Goal: Check status: Check status

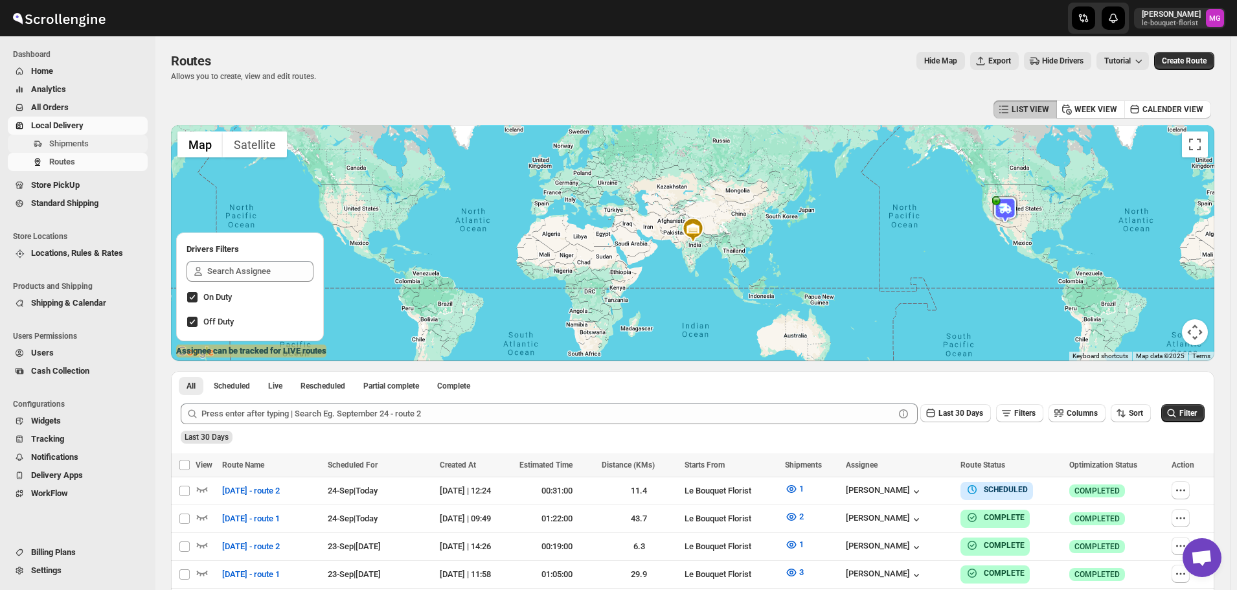
click at [65, 137] on span "Shipments" at bounding box center [97, 143] width 96 height 13
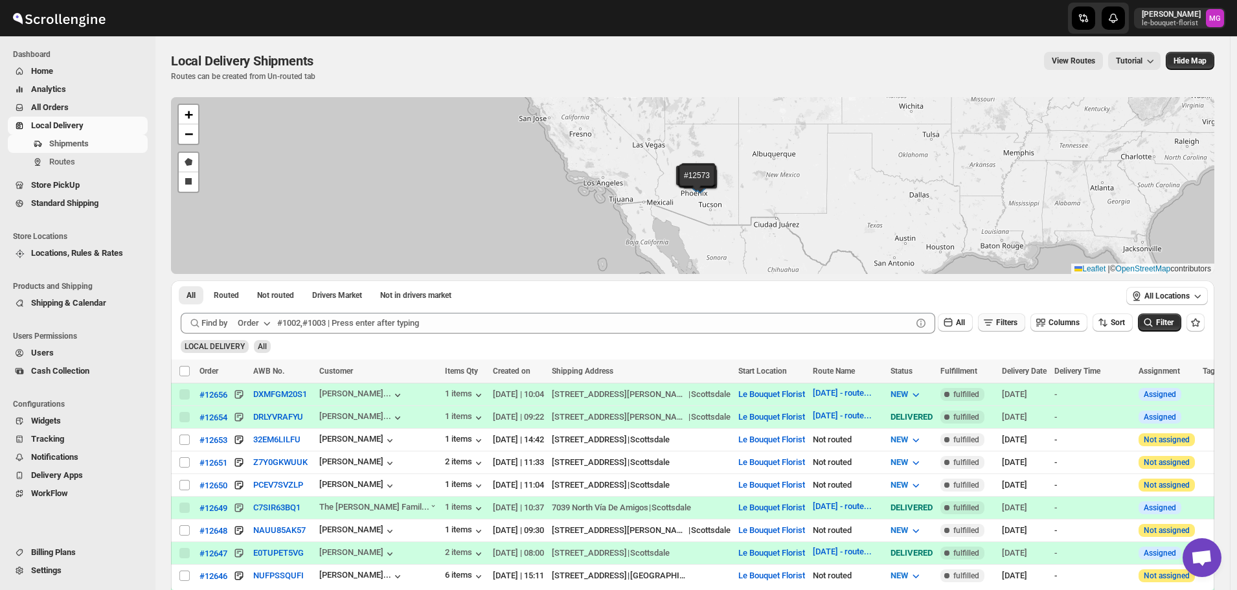
click at [1024, 323] on button "Filters" at bounding box center [1001, 322] width 47 height 18
click at [1005, 377] on span "Add Filter" at bounding box center [1012, 373] width 34 height 10
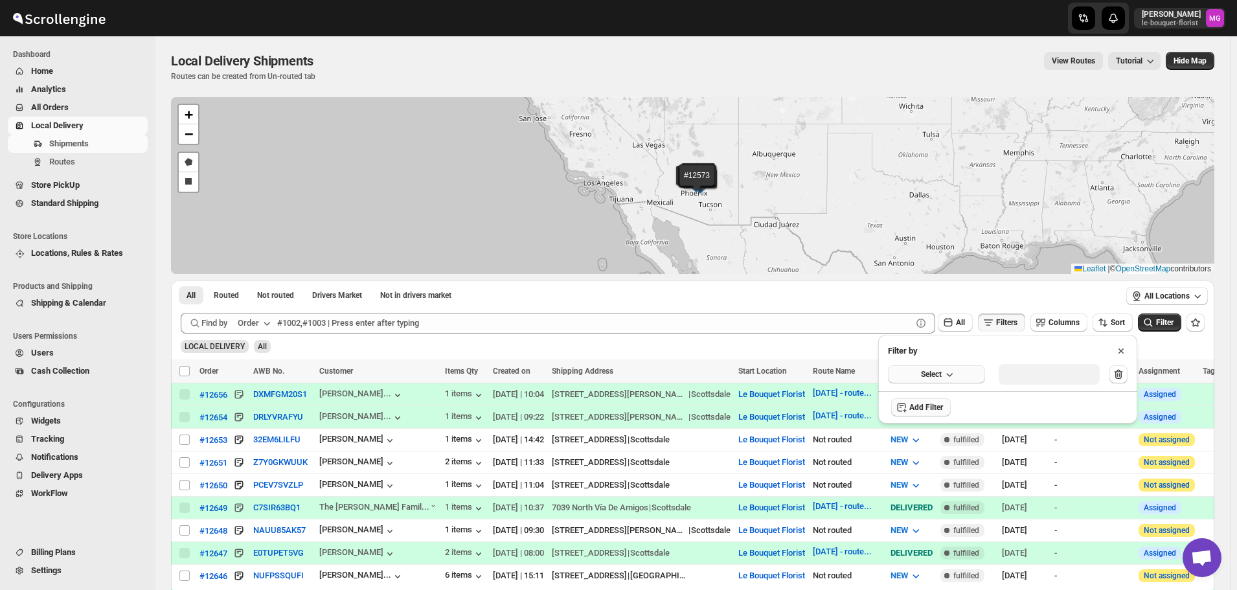
click at [940, 371] on span "Select" at bounding box center [931, 374] width 21 height 10
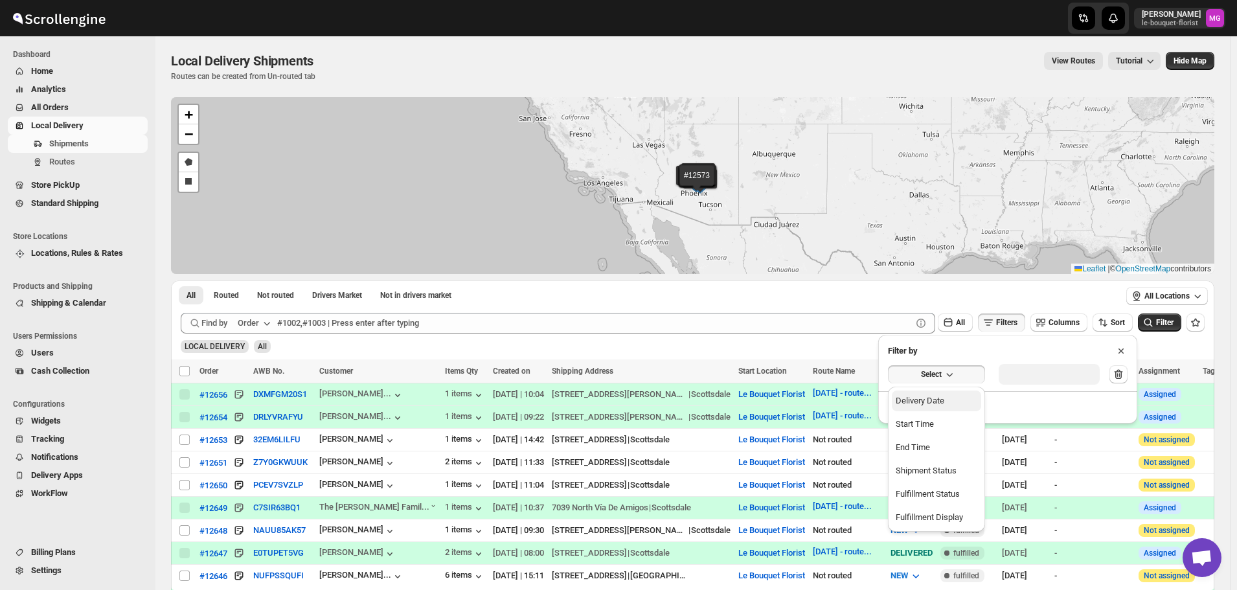
click at [933, 397] on div "Delivery Date" at bounding box center [920, 400] width 49 height 13
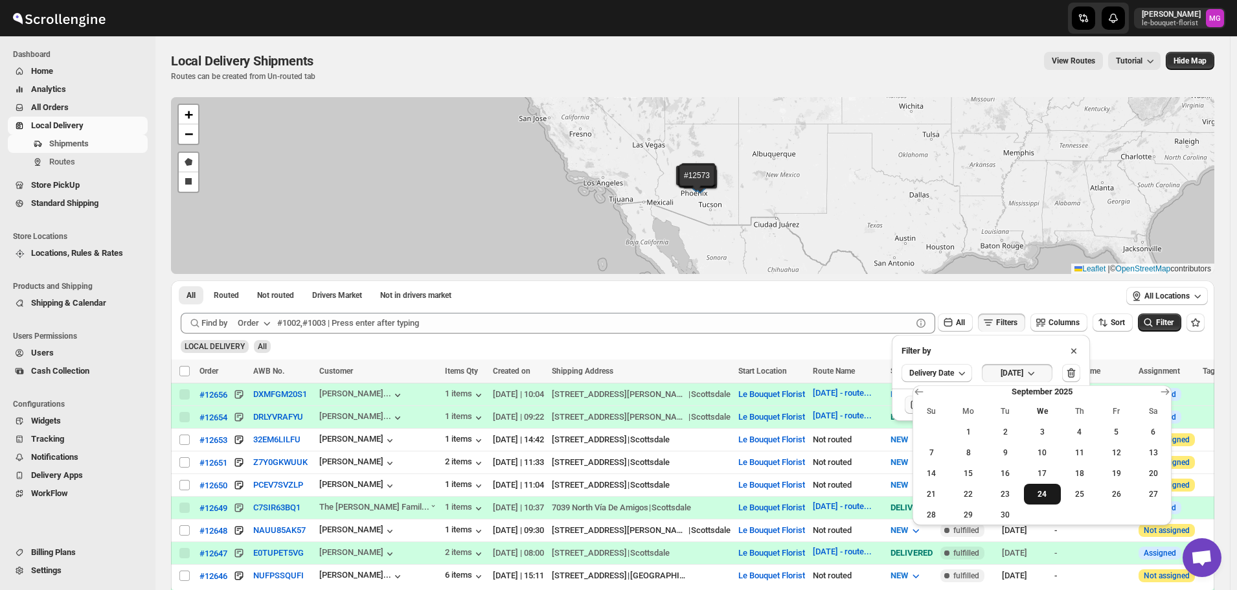
click at [1048, 493] on span "24" at bounding box center [1042, 494] width 27 height 10
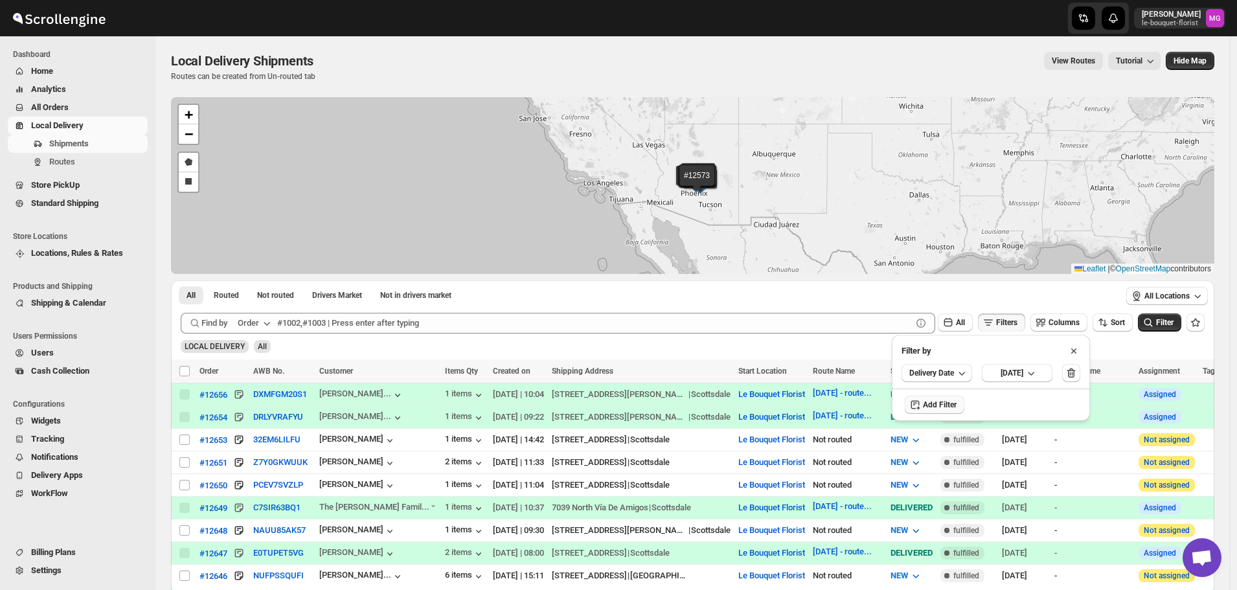
click at [1179, 307] on div "All Locations" at bounding box center [1167, 296] width 95 height 32
click at [1166, 326] on span "Filter" at bounding box center [1164, 322] width 17 height 9
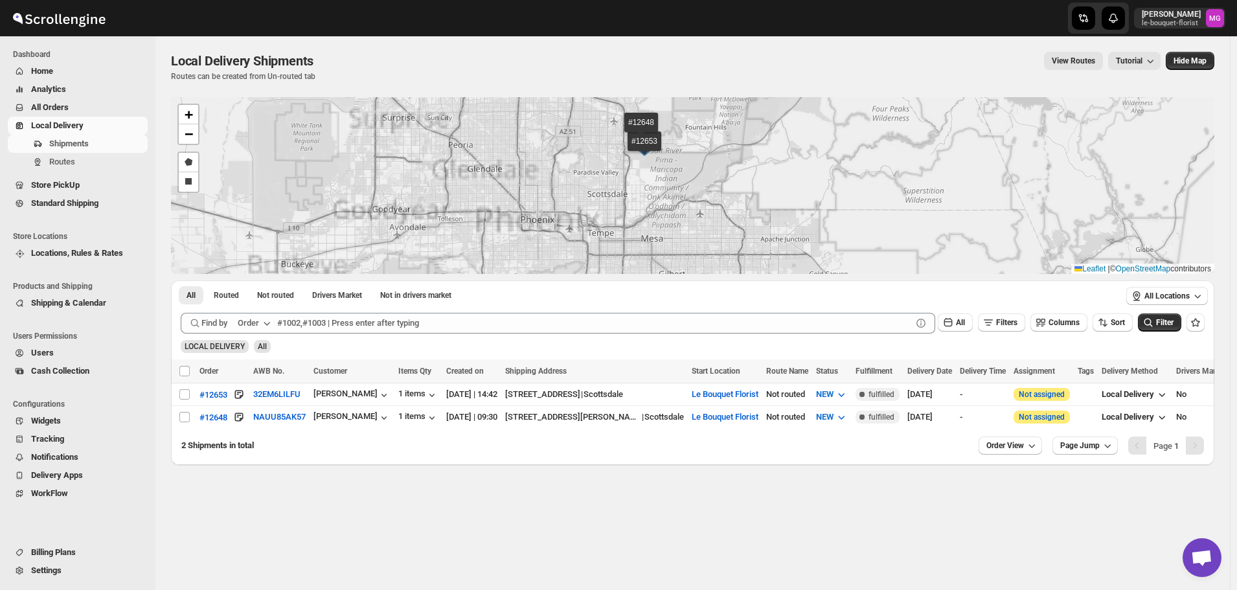
drag, startPoint x: 734, startPoint y: 147, endPoint x: 752, endPoint y: 211, distance: 66.4
click at [752, 211] on div "#12653 #12648 + − Draw a polygon Draw a rectangle Leaflet | © OpenStreetMap con…" at bounding box center [692, 185] width 1043 height 177
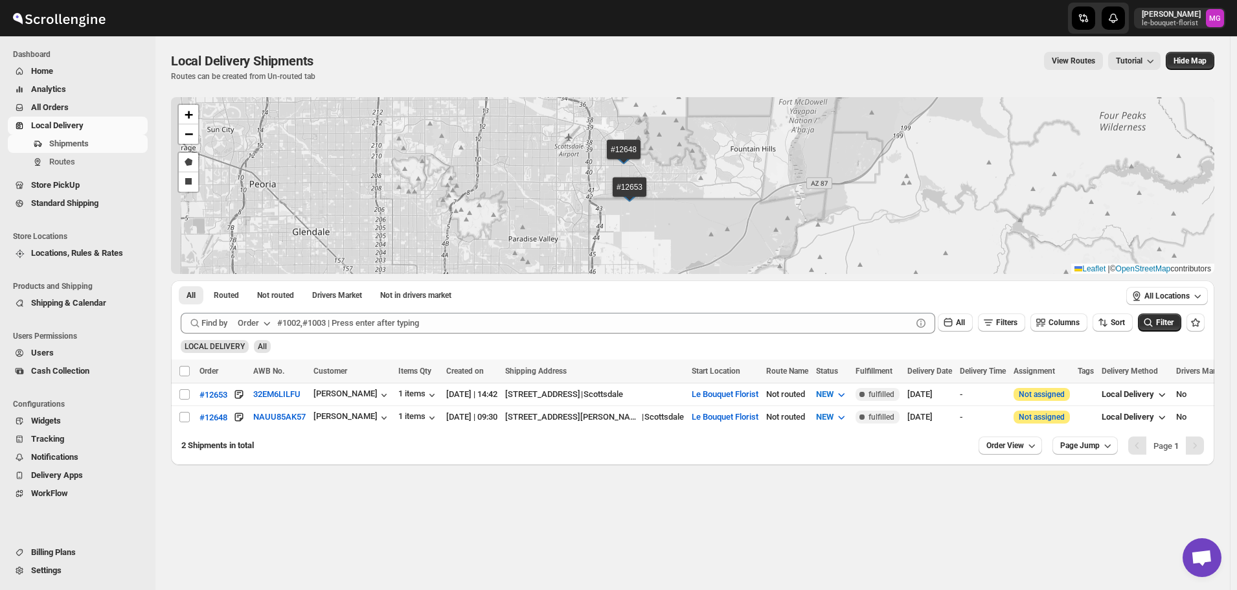
drag, startPoint x: 643, startPoint y: 199, endPoint x: 654, endPoint y: 204, distance: 11.9
click at [650, 204] on div "#12653 #12648 + − Draw a polygon Draw a rectangle Leaflet | © OpenStreetMap con…" at bounding box center [692, 185] width 1043 height 177
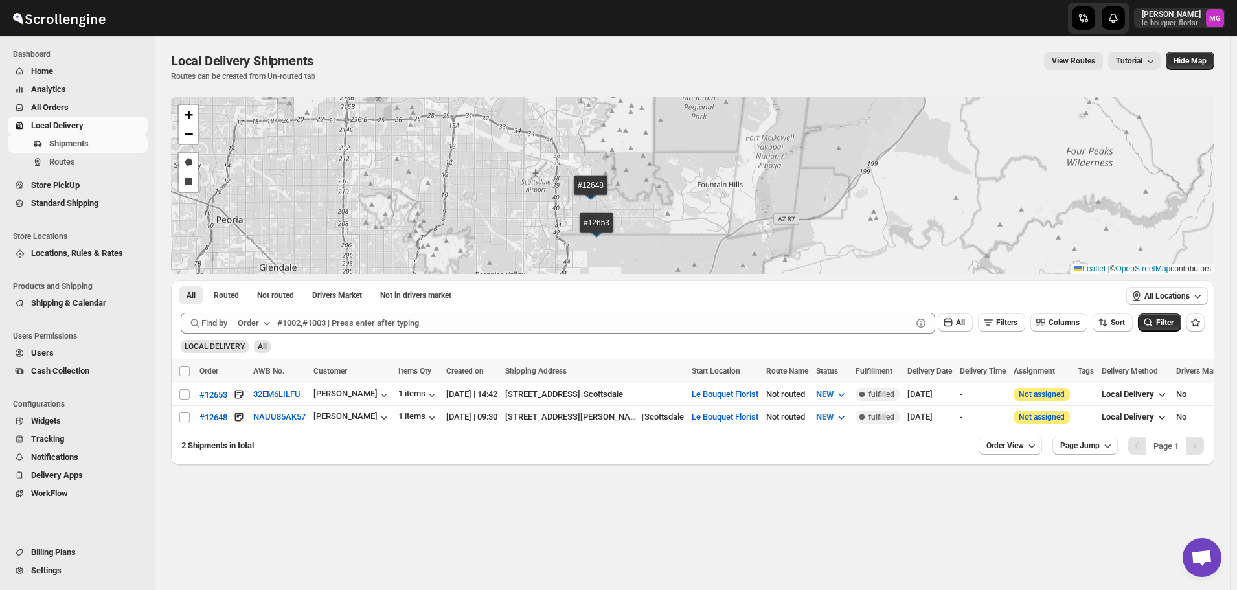
drag, startPoint x: 576, startPoint y: 183, endPoint x: 555, endPoint y: 215, distance: 38.3
click at [555, 215] on div "#12653 #12648 + − Draw a polygon Draw a rectangle Leaflet | © OpenStreetMap con…" at bounding box center [692, 185] width 1043 height 177
click at [1010, 319] on span "Filters" at bounding box center [1006, 322] width 21 height 9
click at [1006, 372] on span "[DATE]" at bounding box center [1011, 373] width 23 height 10
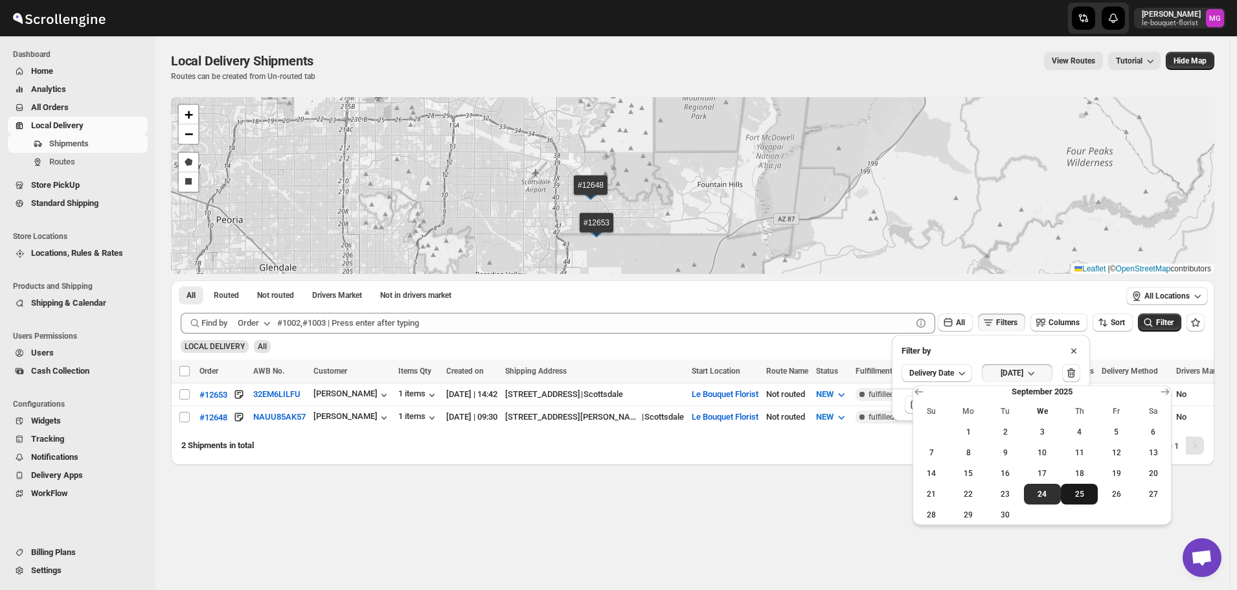
click at [1069, 498] on span "25" at bounding box center [1079, 494] width 27 height 10
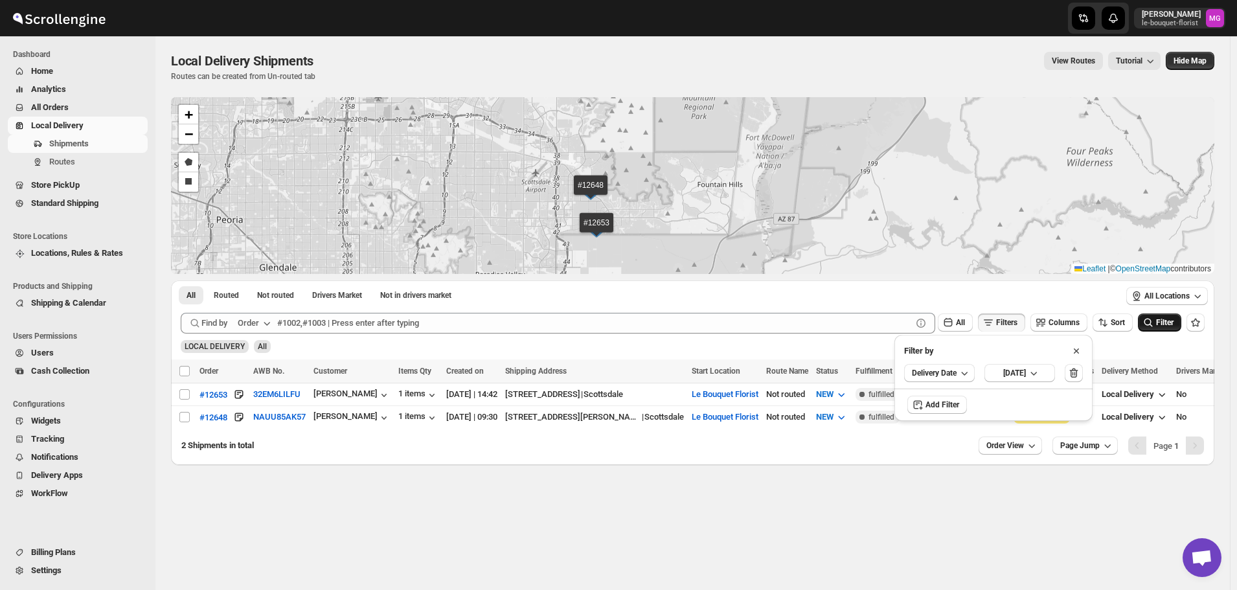
click at [1151, 329] on button "Filter" at bounding box center [1159, 322] width 43 height 18
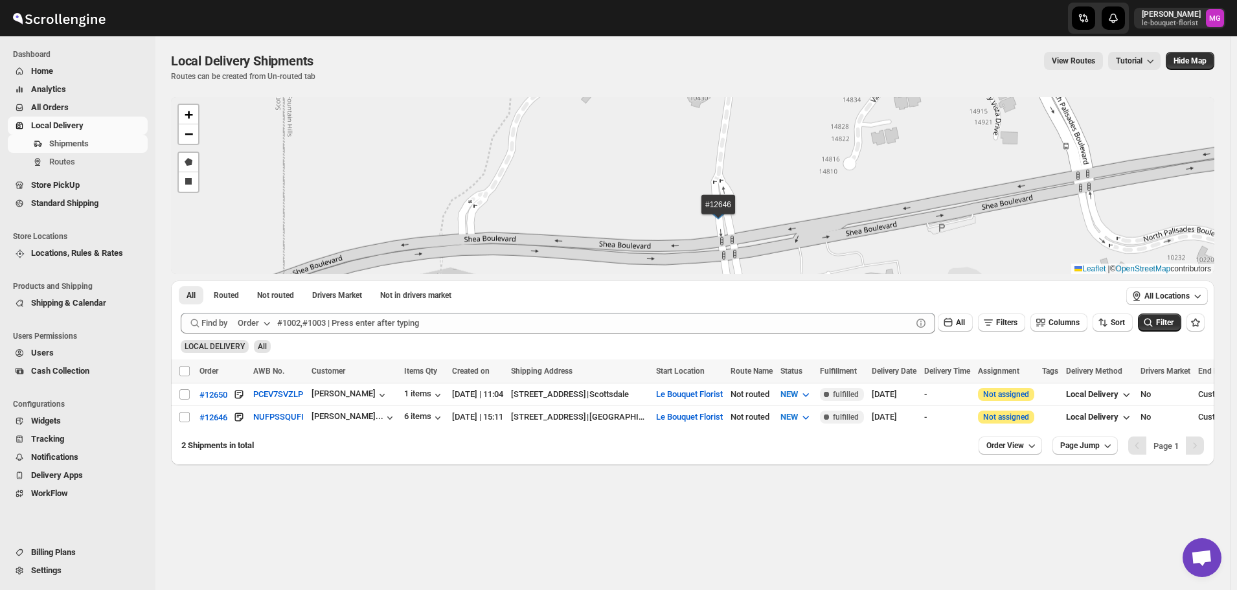
drag, startPoint x: 809, startPoint y: 191, endPoint x: 791, endPoint y: 238, distance: 50.4
click at [791, 238] on div "#12650 #12646 + − Draw a polygon Draw a rectangle Leaflet | © OpenStreetMap con…" at bounding box center [692, 185] width 1043 height 177
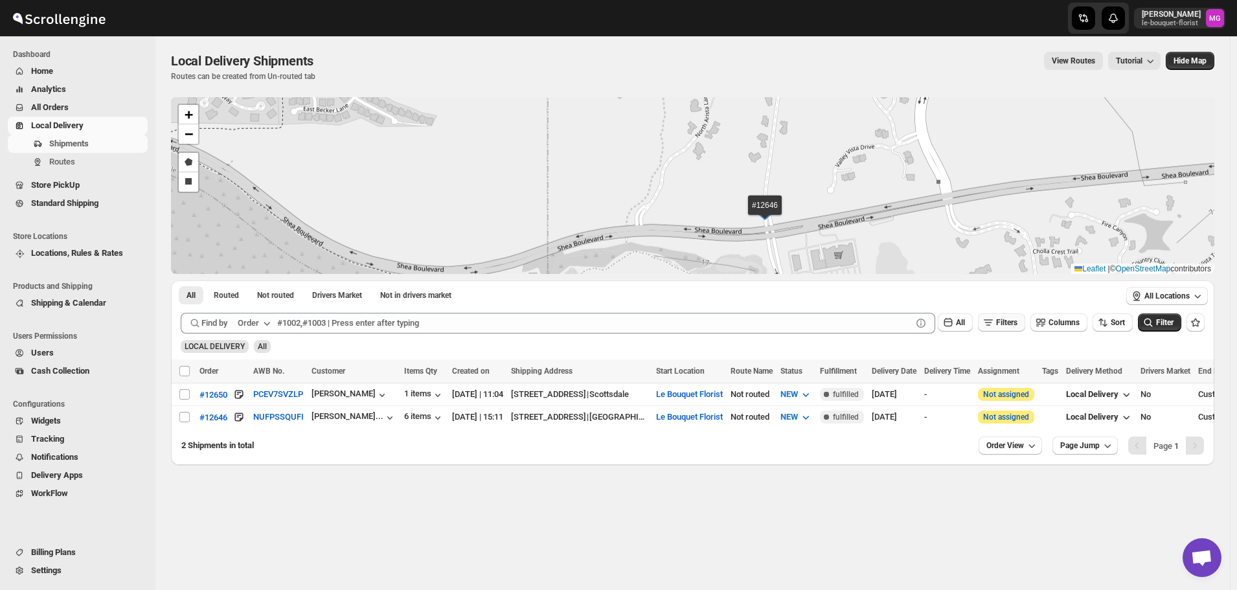
click at [994, 316] on icon "button" at bounding box center [988, 322] width 13 height 13
click at [1016, 371] on span "[DATE]" at bounding box center [1014, 373] width 23 height 10
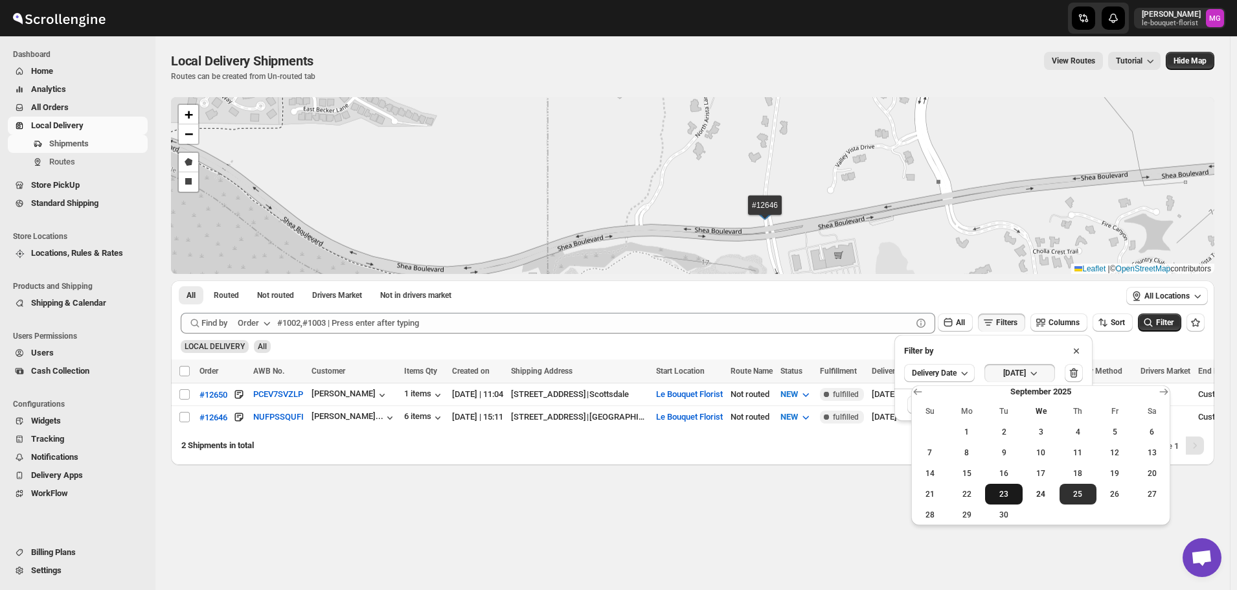
click at [1015, 502] on button "23" at bounding box center [1003, 494] width 37 height 21
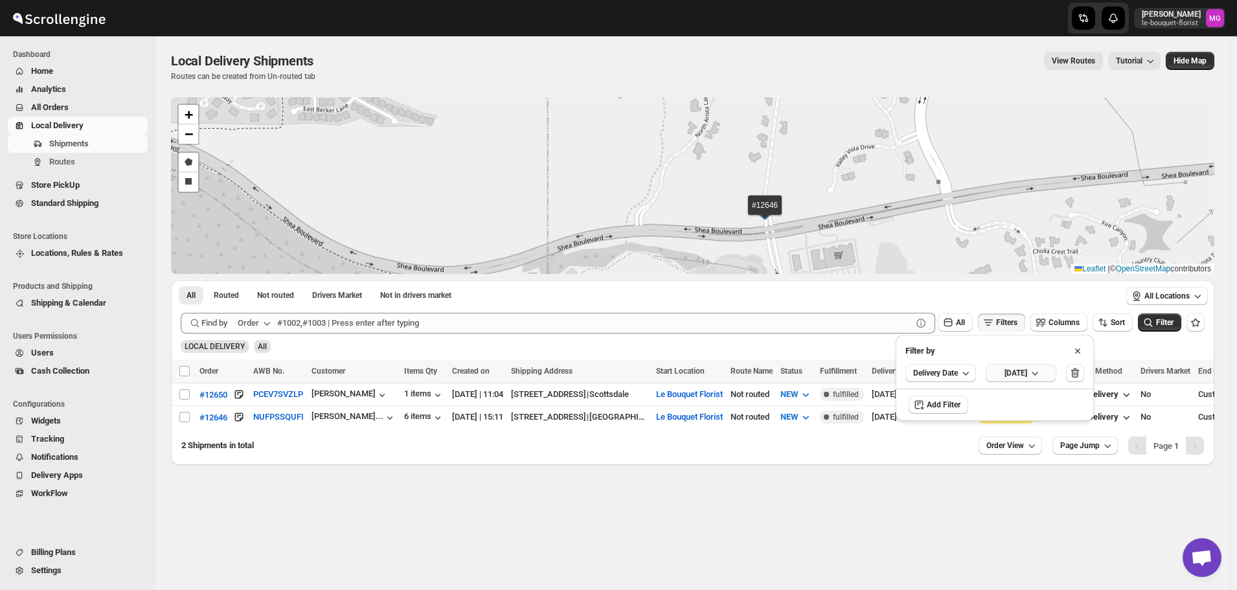
click at [1041, 370] on icon "button" at bounding box center [1034, 373] width 13 height 13
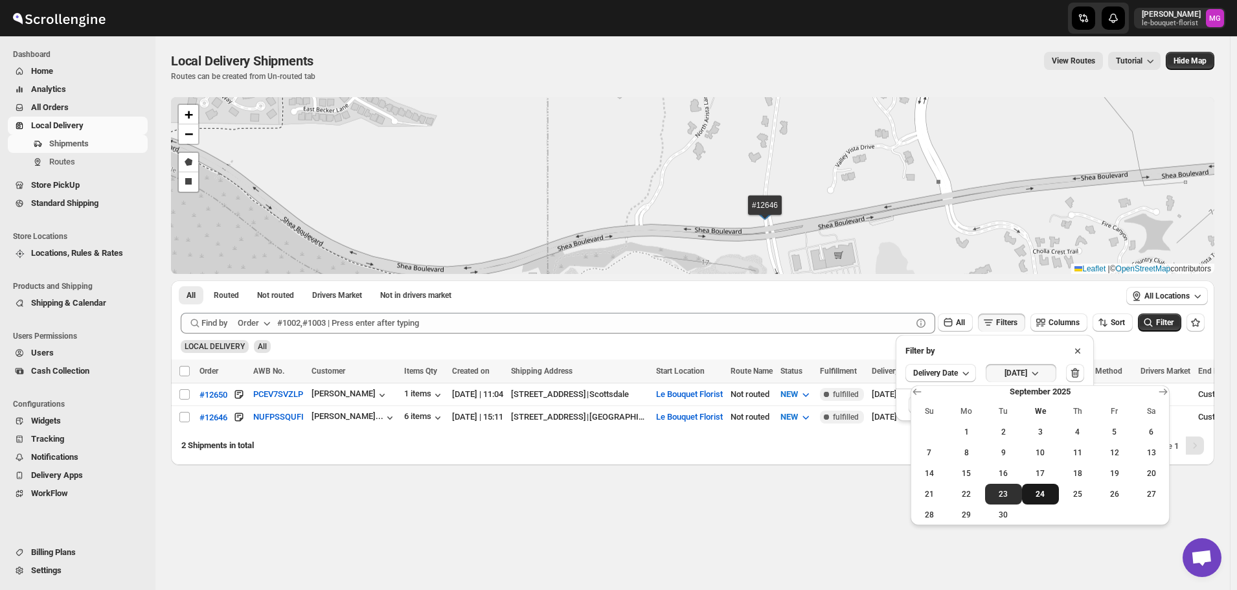
click at [1035, 491] on span "24" at bounding box center [1040, 494] width 27 height 10
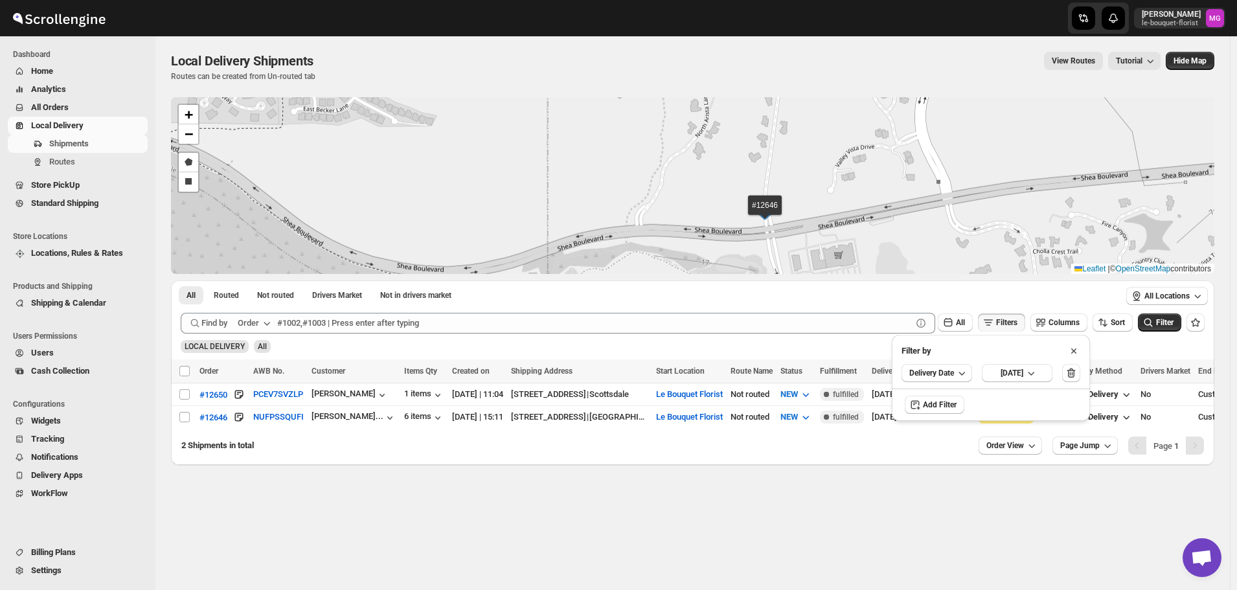
click at [1149, 336] on div "LOCAL DELIVERY All" at bounding box center [689, 340] width 1029 height 25
click at [1167, 322] on span "Filter" at bounding box center [1164, 322] width 17 height 9
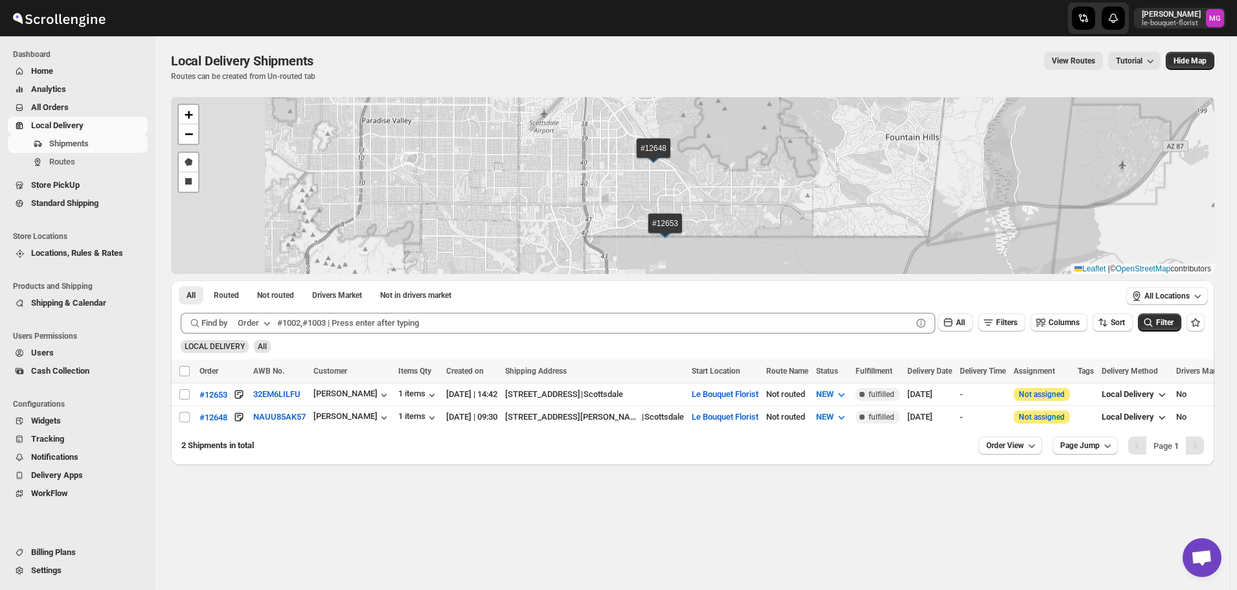
drag, startPoint x: 583, startPoint y: 171, endPoint x: 759, endPoint y: 198, distance: 177.6
click at [759, 198] on div "#12653 #12648 + − Draw a polygon Draw a rectangle Leaflet | © OpenStreetMap con…" at bounding box center [692, 185] width 1043 height 177
